Goal: Task Accomplishment & Management: Manage account settings

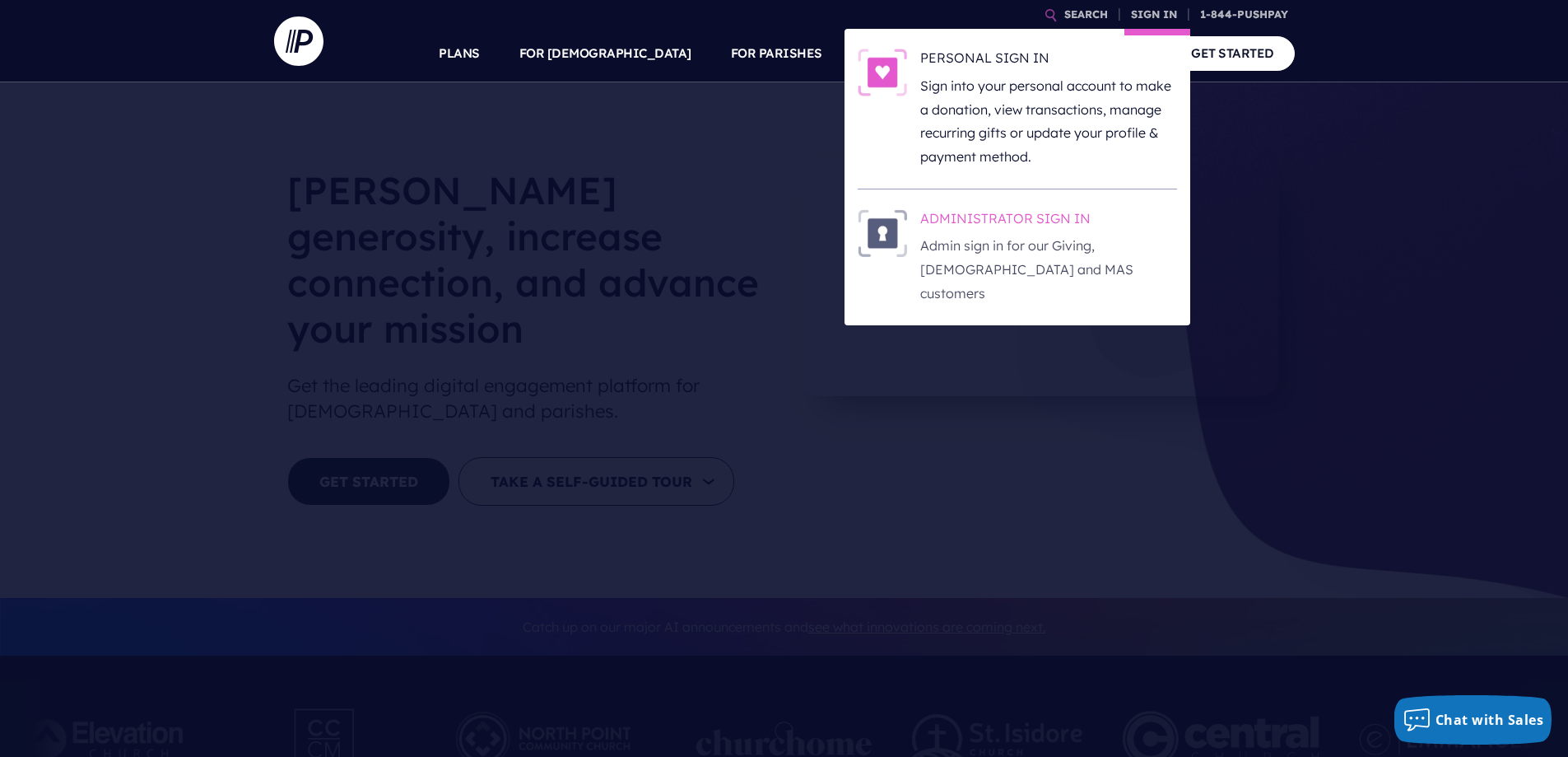
click at [1030, 210] on h6 "ADMINISTRATOR SIGN IN" at bounding box center [1048, 221] width 256 height 25
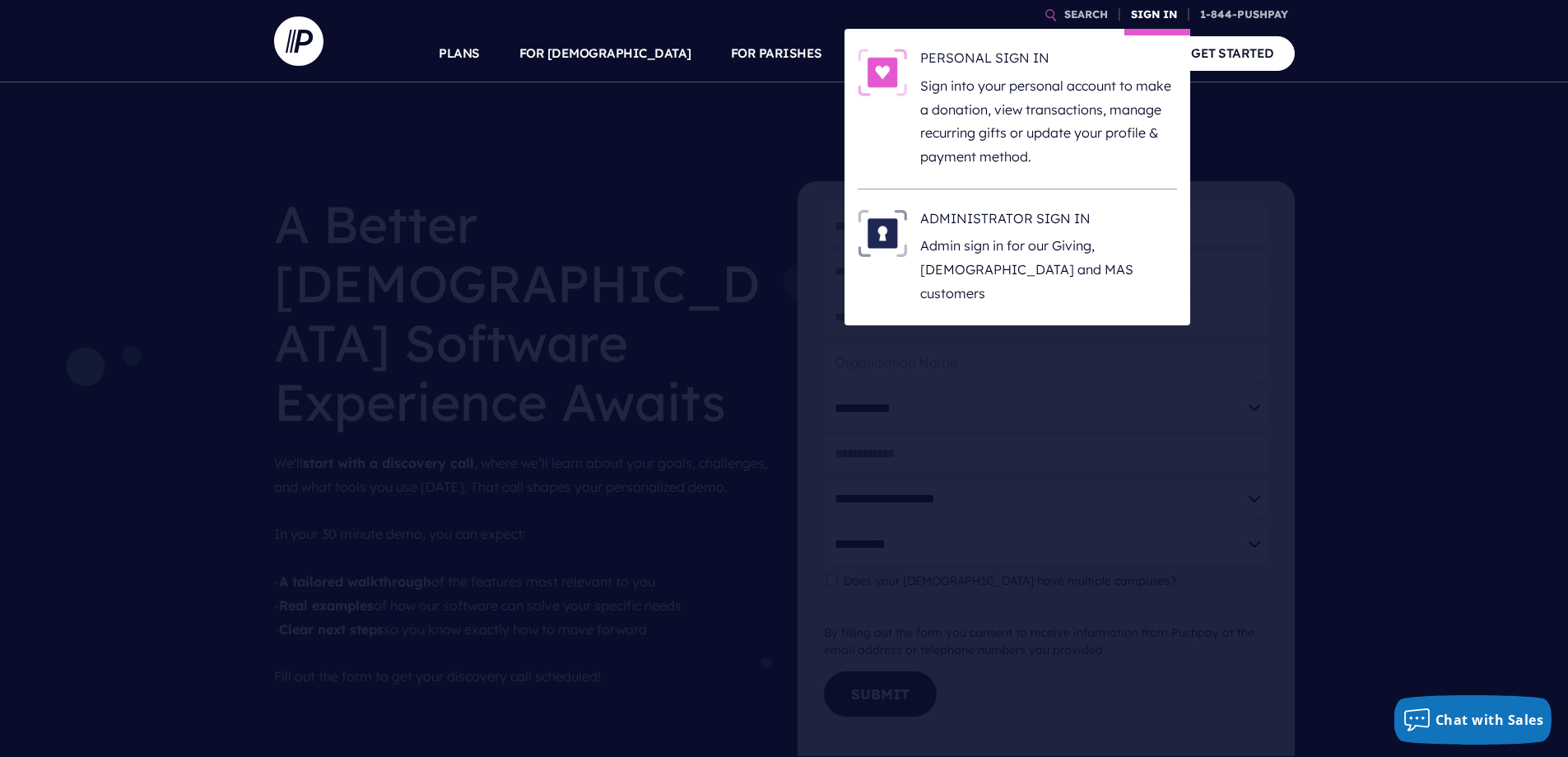
click at [1138, 15] on link "SIGN IN" at bounding box center [1154, 14] width 59 height 28
click at [1005, 217] on h6 "ADMINISTRATOR SIGN IN" at bounding box center [1048, 221] width 256 height 25
click at [1073, 217] on h6 "ADMINISTRATOR SIGN IN" at bounding box center [1048, 221] width 256 height 25
